Goal: Entertainment & Leisure: Consume media (video, audio)

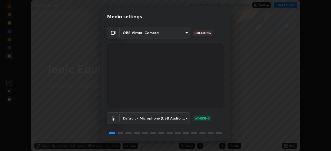
scroll to position [16, 0]
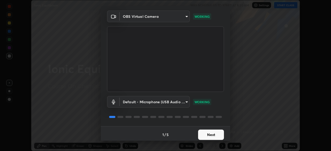
click at [208, 134] on button "Next" at bounding box center [211, 135] width 26 height 10
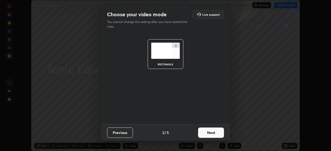
click at [208, 134] on button "Next" at bounding box center [211, 133] width 26 height 10
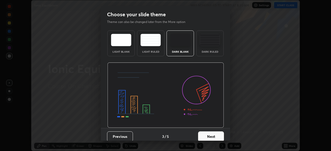
click at [208, 135] on button "Next" at bounding box center [211, 137] width 26 height 10
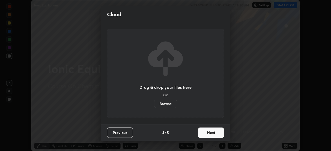
click at [209, 132] on button "Next" at bounding box center [211, 133] width 26 height 10
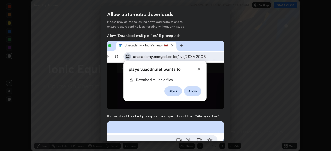
click at [233, 107] on div "Allow automatic downloads Please provide the following download permissions to …" at bounding box center [165, 75] width 331 height 151
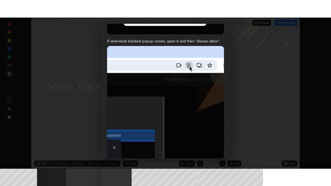
scroll to position [124, 0]
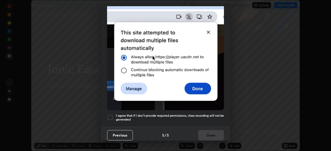
click at [111, 115] on div at bounding box center [110, 118] width 6 height 6
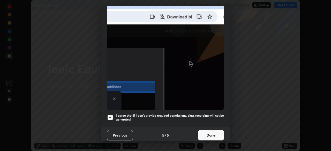
click at [214, 132] on button "Done" at bounding box center [211, 135] width 26 height 10
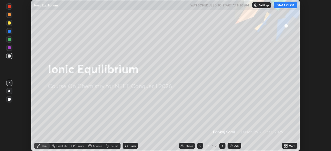
click at [231, 145] on img at bounding box center [231, 146] width 4 height 4
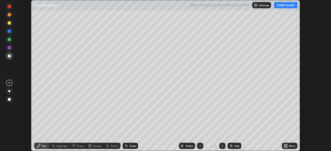
click at [287, 147] on icon at bounding box center [286, 147] width 1 height 1
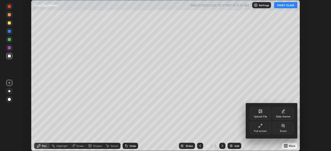
click at [260, 129] on div "Full screen" at bounding box center [260, 128] width 21 height 12
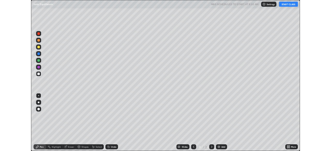
scroll to position [186, 331]
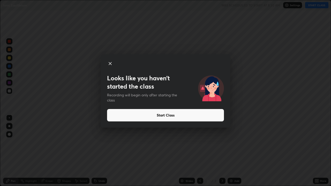
click at [178, 115] on button "Start Class" at bounding box center [165, 115] width 117 height 12
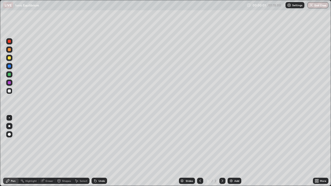
click at [318, 151] on icon at bounding box center [317, 180] width 1 height 1
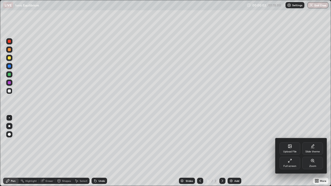
click at [291, 151] on icon at bounding box center [290, 161] width 4 height 4
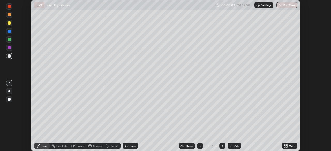
scroll to position [25740, 25560]
